Goal: Browse casually: Explore the website without a specific task or goal

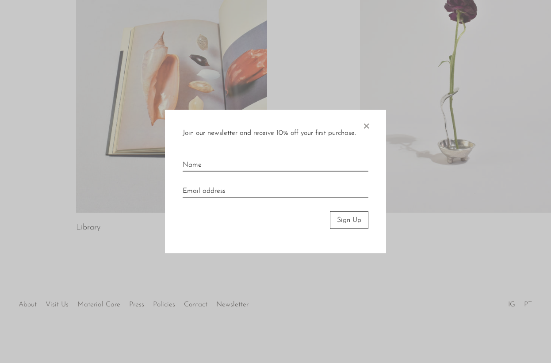
scroll to position [509, 0]
click at [134, 249] on div at bounding box center [275, 181] width 551 height 363
click at [368, 125] on span "×" at bounding box center [366, 124] width 9 height 28
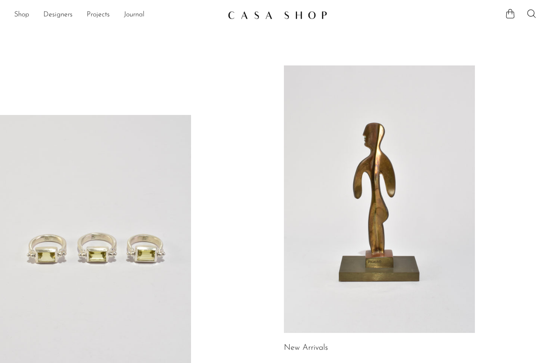
scroll to position [0, 0]
click at [19, 14] on link "Shop" at bounding box center [21, 15] width 15 height 12
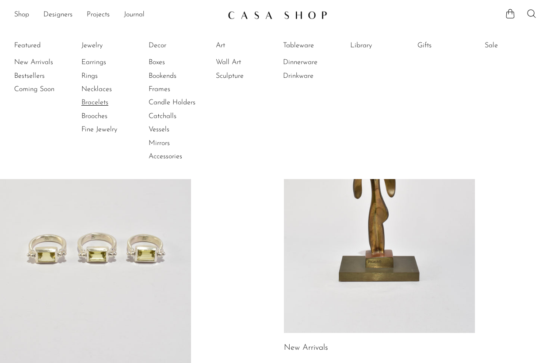
click at [93, 101] on link "Bracelets" at bounding box center [114, 103] width 66 height 10
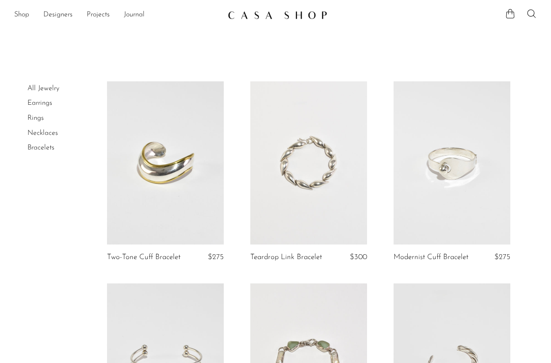
scroll to position [345, 0]
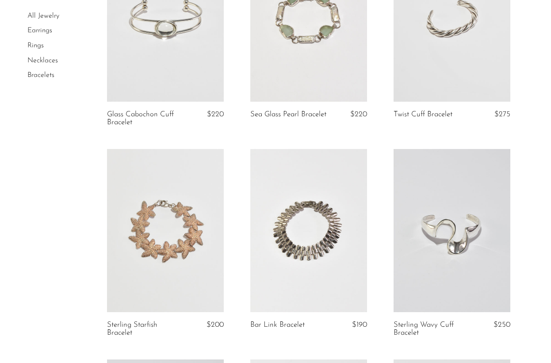
click at [94, 257] on article "Sterling Starfish Bracelet $200" at bounding box center [165, 254] width 143 height 211
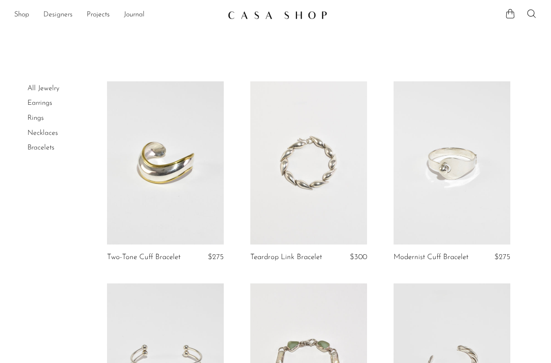
scroll to position [0, 0]
click at [27, 13] on link "Shop" at bounding box center [21, 15] width 15 height 12
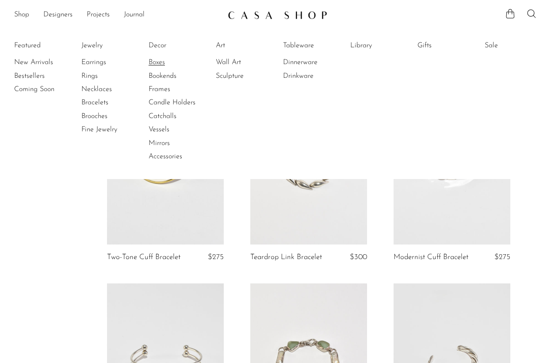
click at [160, 60] on link "Boxes" at bounding box center [182, 63] width 66 height 10
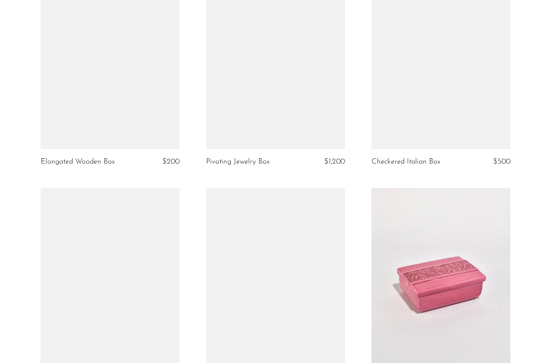
scroll to position [1309, 0]
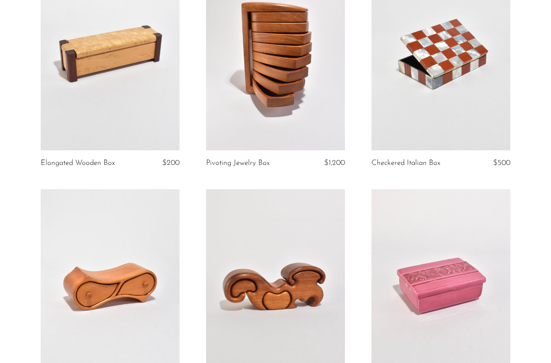
click at [360, 151] on article "Checkered Italian Box $500" at bounding box center [440, 73] width 165 height 234
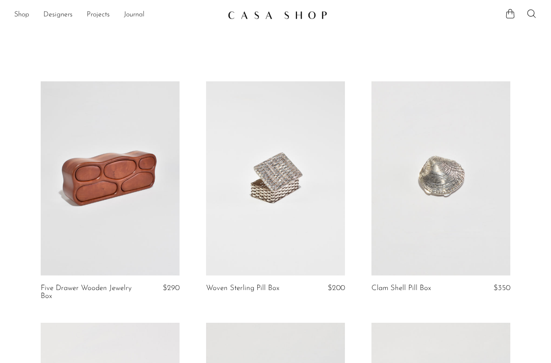
scroll to position [0, 0]
click at [25, 14] on link "Shop" at bounding box center [21, 15] width 15 height 12
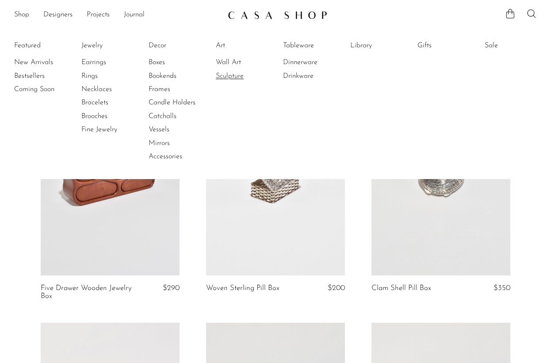
click at [227, 78] on link "Sculpture" at bounding box center [249, 76] width 66 height 10
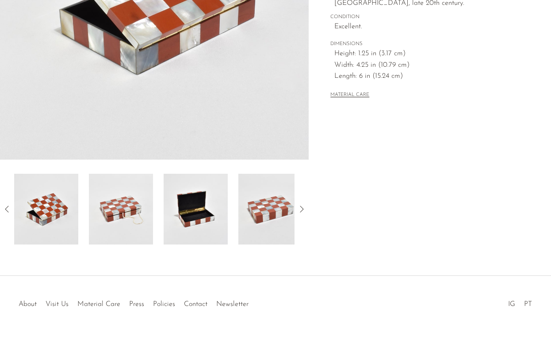
scroll to position [213, 0]
click at [197, 251] on div "Checkered Italian Box $500" at bounding box center [275, 52] width 551 height 448
click at [198, 231] on img at bounding box center [196, 209] width 64 height 71
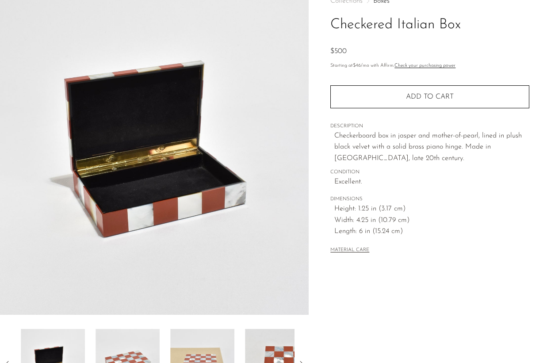
scroll to position [4, 0]
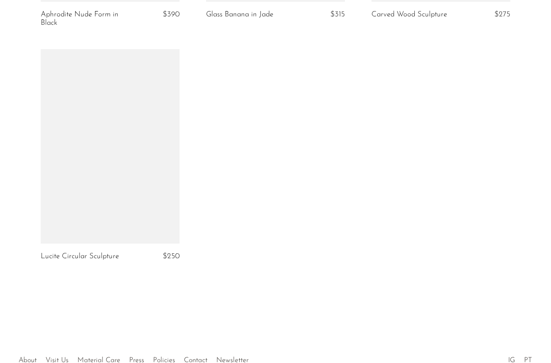
scroll to position [2709, 0]
